Goal: Complete application form

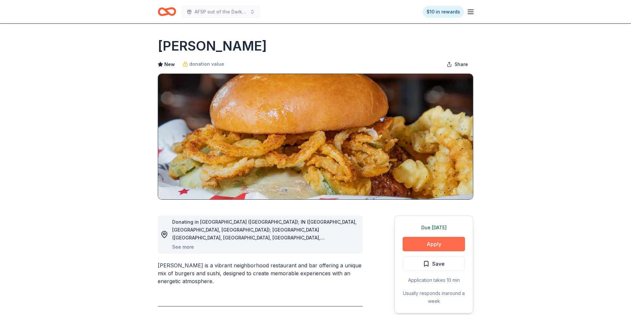
click at [442, 248] on button "Apply" at bounding box center [434, 244] width 62 height 14
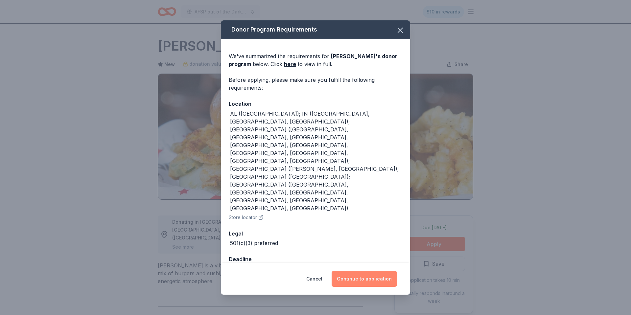
click at [349, 284] on button "Continue to application" at bounding box center [364, 279] width 65 height 16
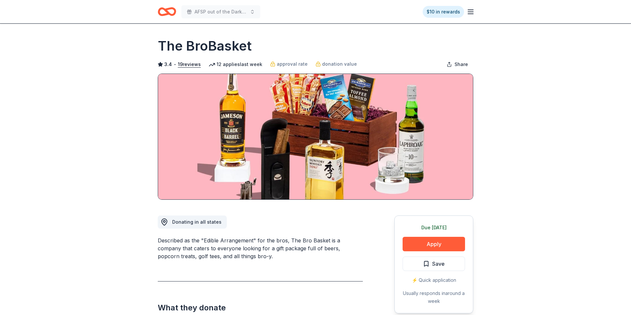
scroll to position [70, 0]
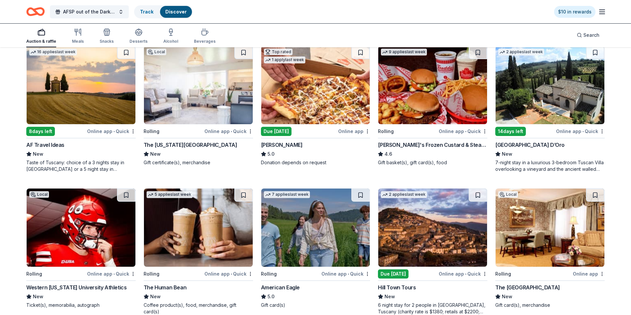
scroll to position [510, 0]
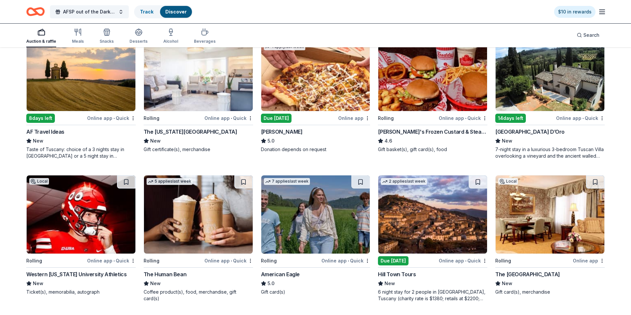
click at [432, 86] on img at bounding box center [432, 72] width 109 height 78
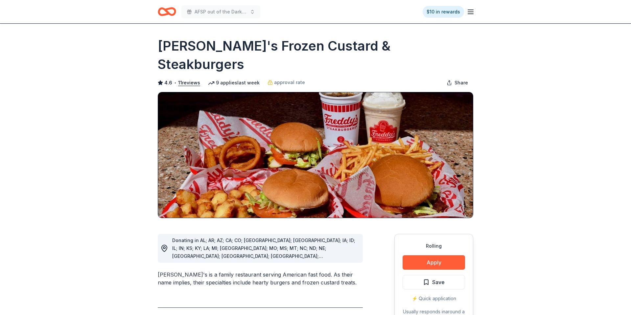
scroll to position [54, 0]
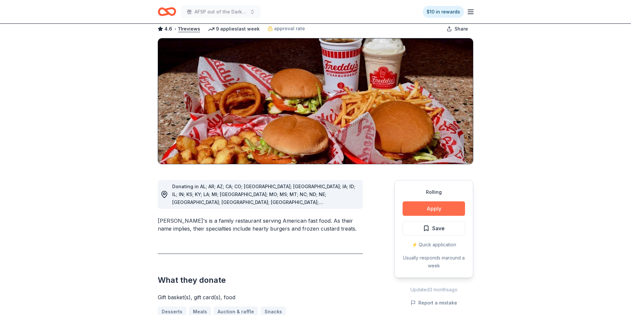
click at [421, 202] on button "Apply" at bounding box center [434, 209] width 62 height 14
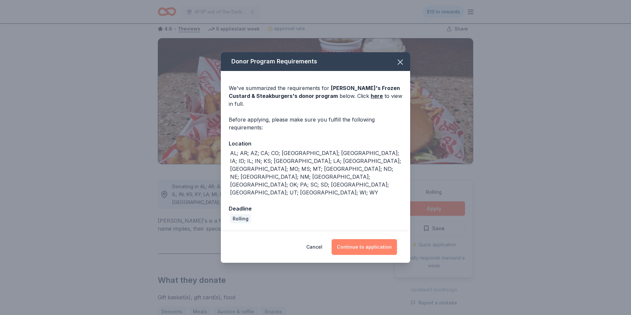
click at [356, 239] on button "Continue to application" at bounding box center [364, 247] width 65 height 16
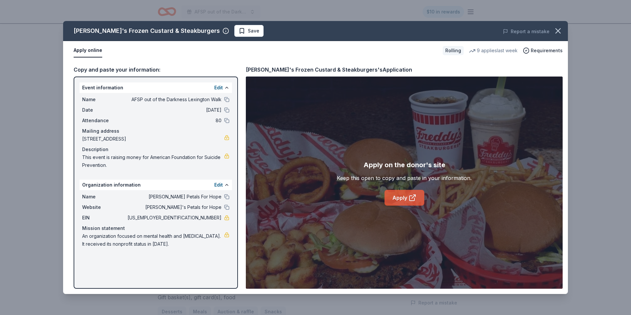
click at [412, 201] on icon at bounding box center [412, 198] width 5 height 5
